Goal: Task Accomplishment & Management: Manage account settings

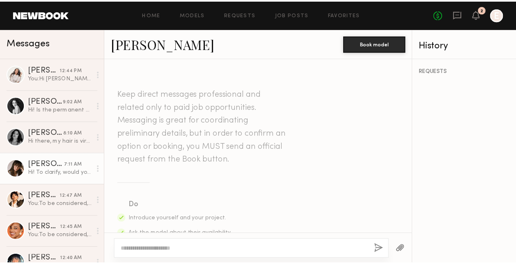
scroll to position [590, 0]
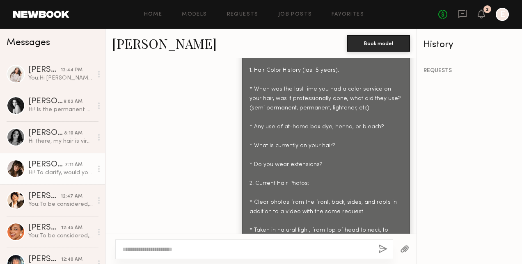
click at [500, 19] on div at bounding box center [502, 14] width 13 height 13
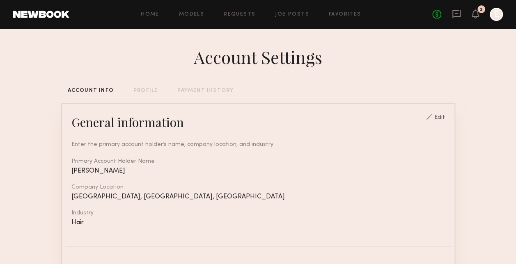
click at [215, 89] on div "PAYMENT HISTORY" at bounding box center [205, 90] width 56 height 5
